Goal: Check status: Check status

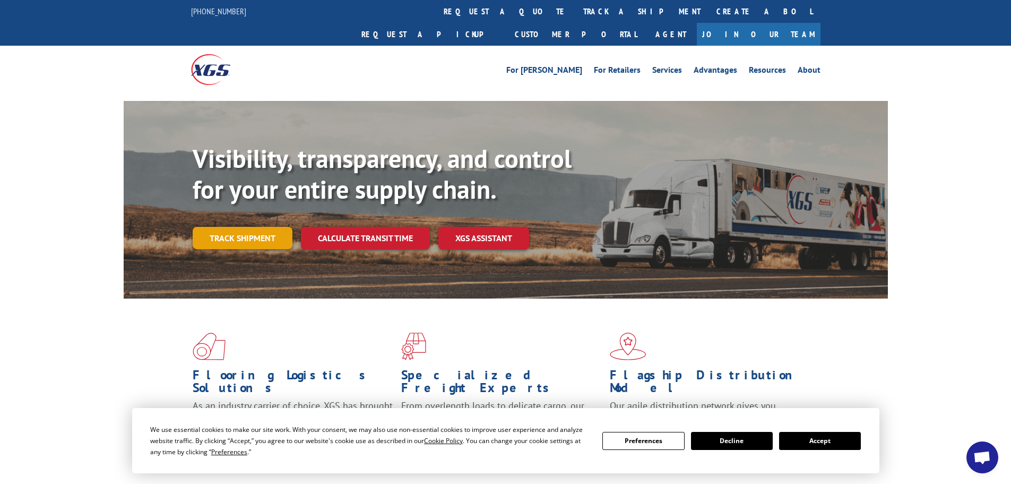
click at [236, 227] on link "Track shipment" at bounding box center [243, 238] width 100 height 22
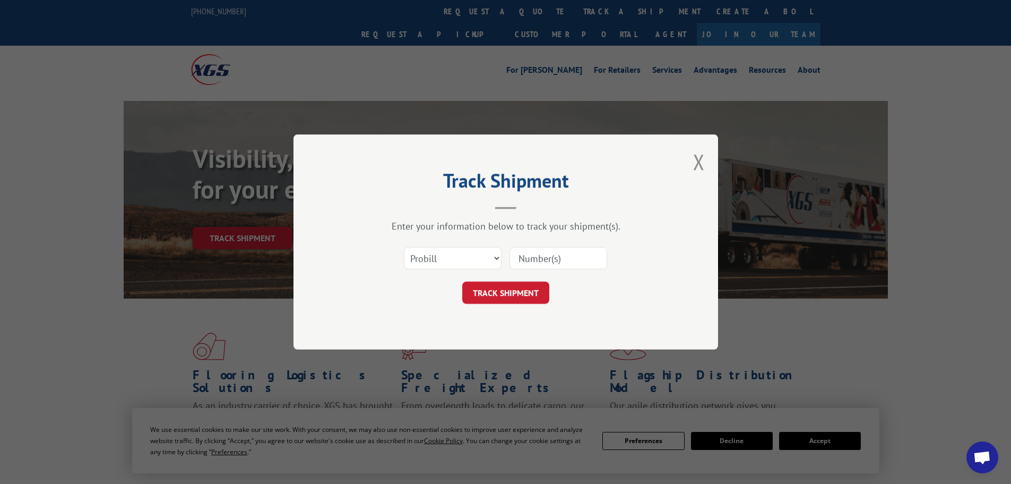
click at [529, 263] on input at bounding box center [559, 258] width 98 height 22
paste input "17476327"
type input "17476327"
click at [506, 298] on button "TRACK SHIPMENT" at bounding box center [505, 292] width 87 height 22
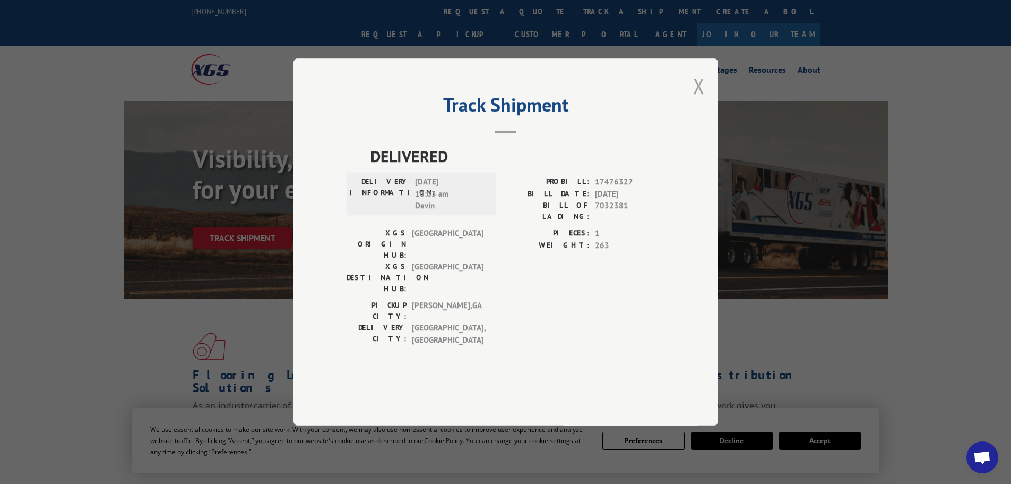
click at [700, 100] on button "Close modal" at bounding box center [699, 86] width 12 height 28
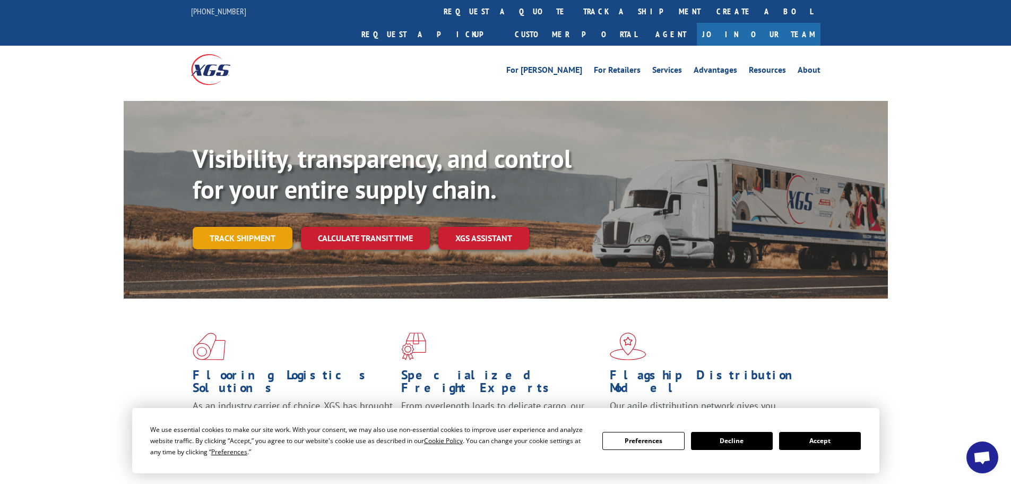
click at [247, 227] on link "Track shipment" at bounding box center [243, 238] width 100 height 22
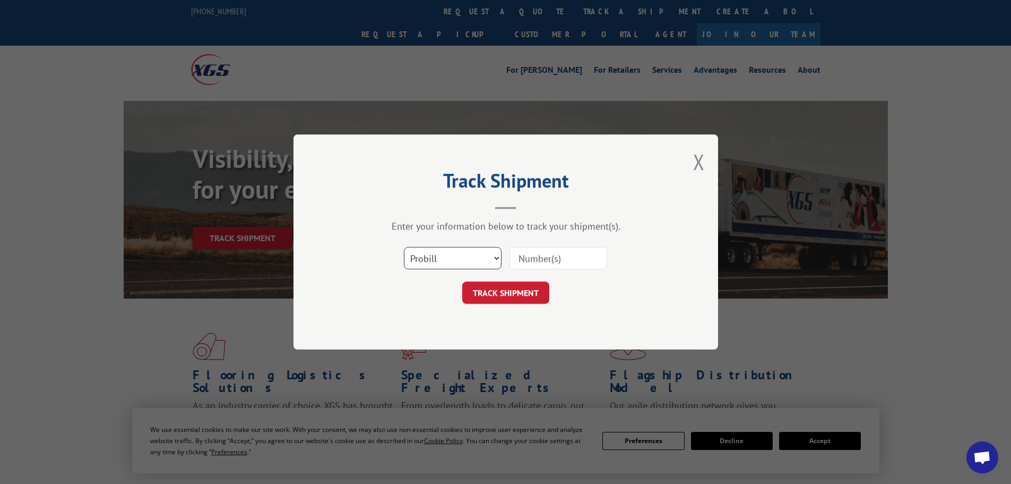
drag, startPoint x: 548, startPoint y: 260, endPoint x: 434, endPoint y: 260, distance: 114.6
click at [434, 260] on select "Select category... Probill BOL PO" at bounding box center [453, 258] width 98 height 22
click at [434, 257] on select "Select category... Probill BOL PO" at bounding box center [453, 258] width 98 height 22
select select "po"
click at [404, 247] on select "Select category... Probill BOL PO" at bounding box center [453, 258] width 98 height 22
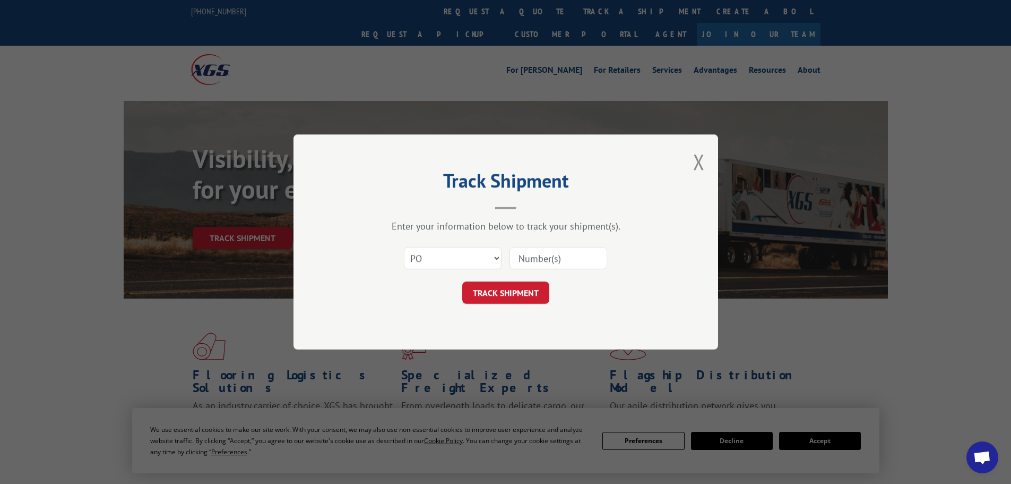
paste input "01549531"
type input "01549531"
click at [486, 293] on button "TRACK SHIPMENT" at bounding box center [505, 292] width 87 height 22
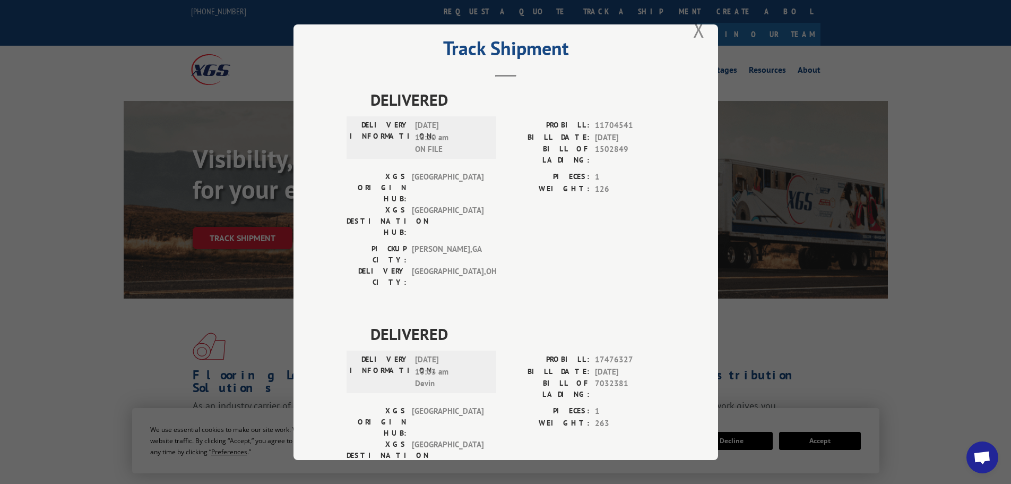
scroll to position [43, 0]
